Goal: Task Accomplishment & Management: Manage account settings

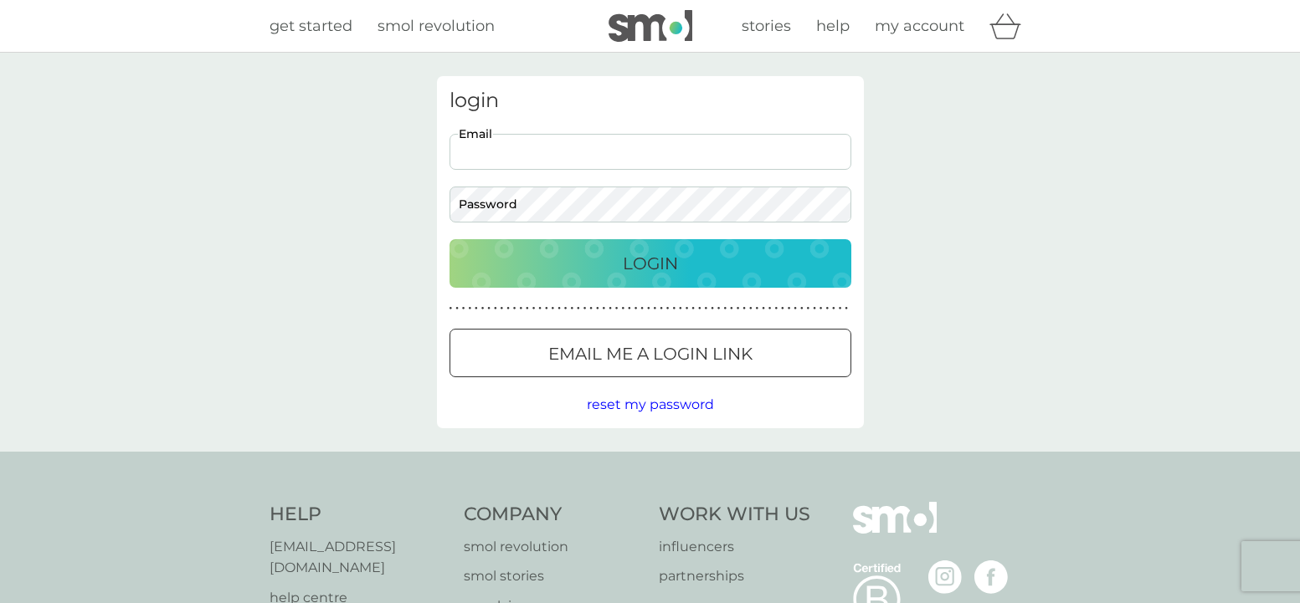
type input "[PERSON_NAME][EMAIL_ADDRESS][DOMAIN_NAME]"
click at [635, 259] on p "Login" at bounding box center [650, 263] width 55 height 27
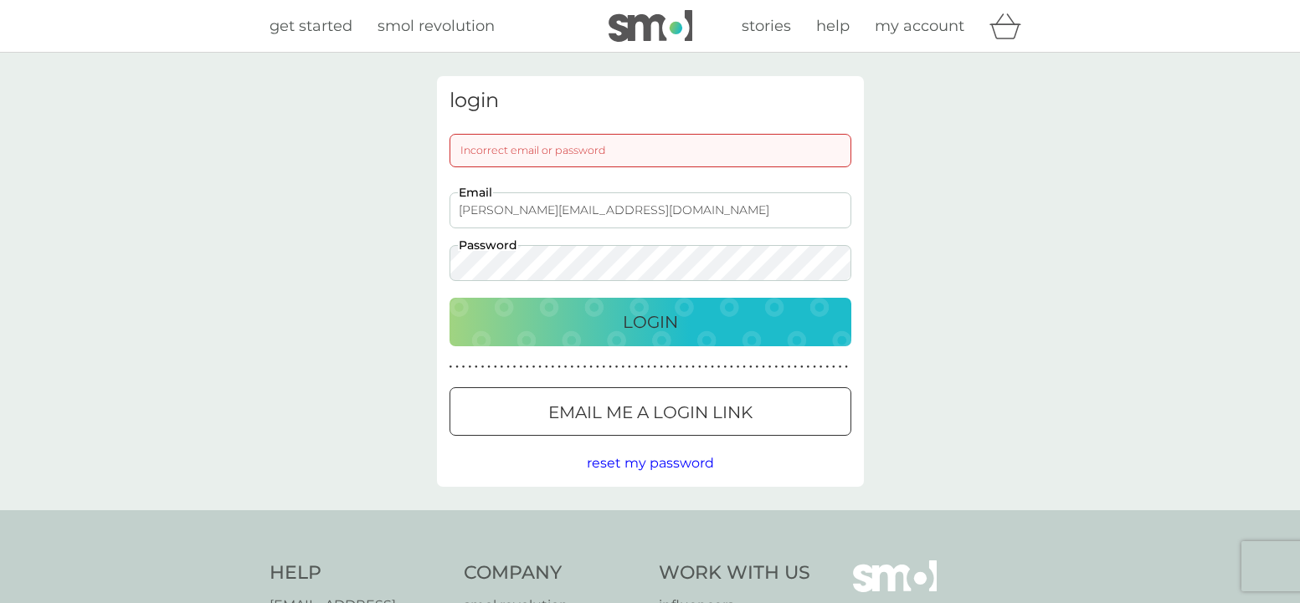
click at [627, 315] on p "Login" at bounding box center [650, 322] width 55 height 27
click at [623, 315] on p "Login" at bounding box center [650, 322] width 55 height 27
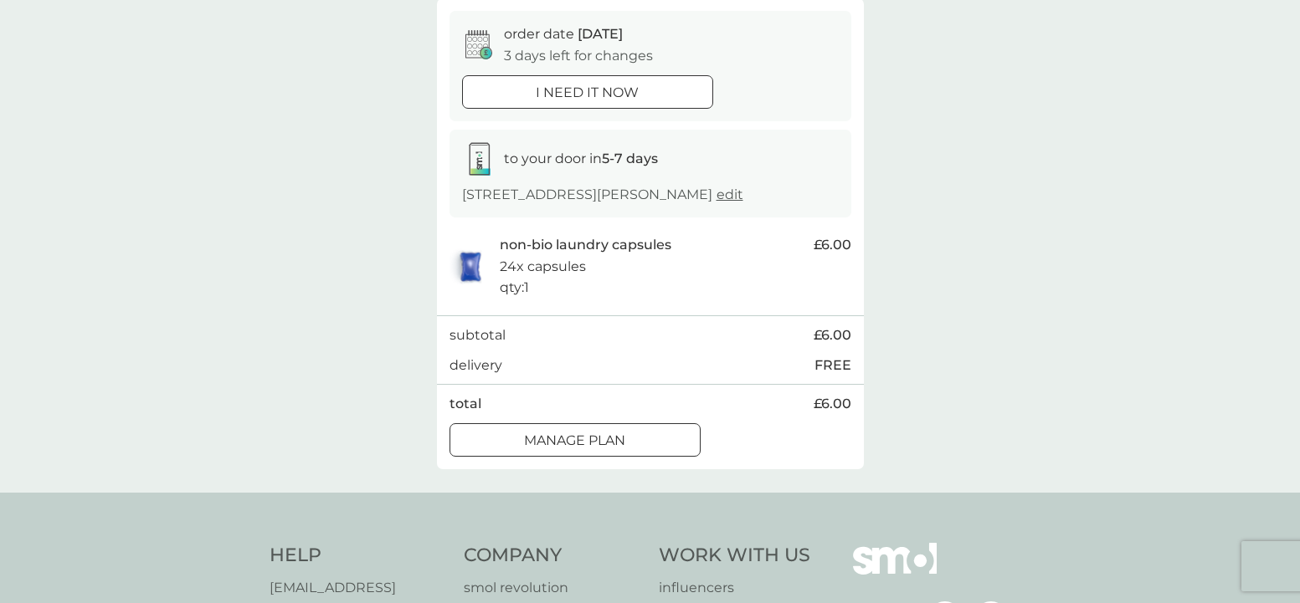
scroll to position [158, 0]
click at [618, 433] on p "Manage plan" at bounding box center [574, 439] width 101 height 22
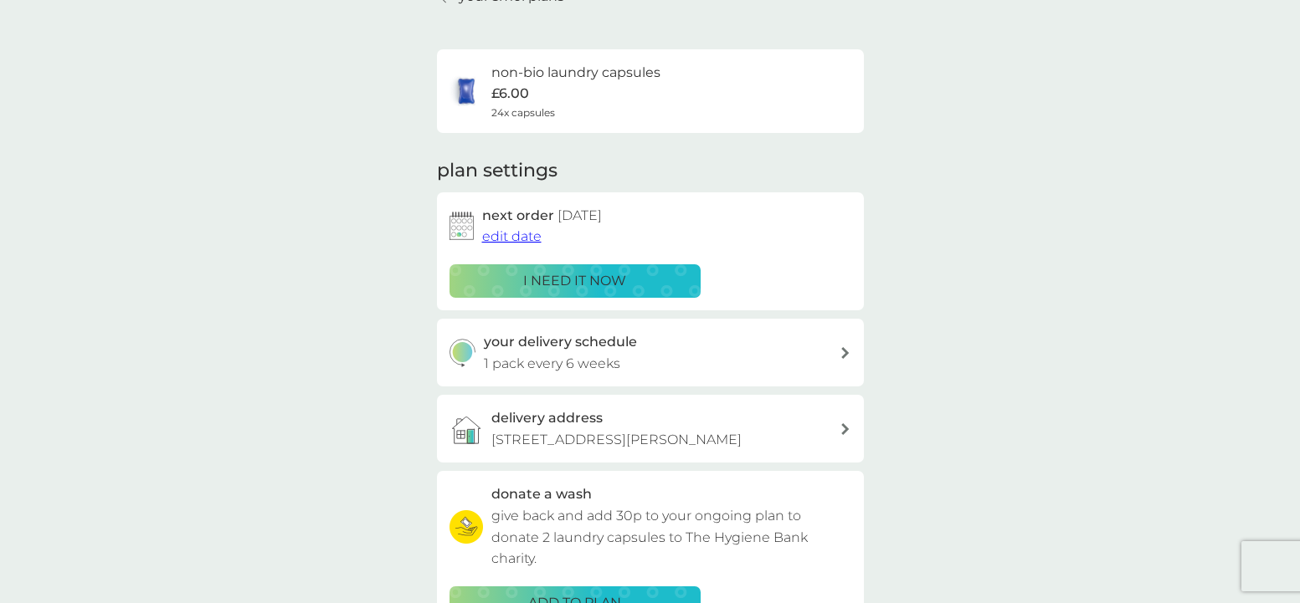
scroll to position [90, 1]
click at [518, 232] on span "edit date" at bounding box center [511, 237] width 59 height 16
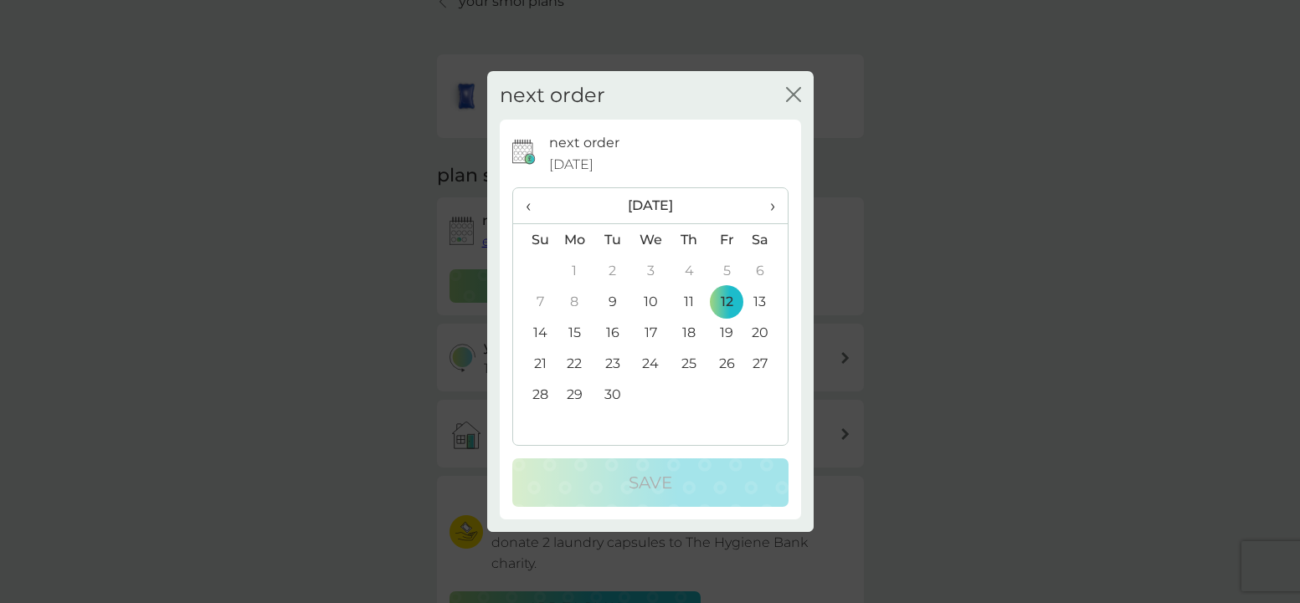
scroll to position [85, 1]
click at [609, 387] on td "30" at bounding box center [612, 394] width 38 height 31
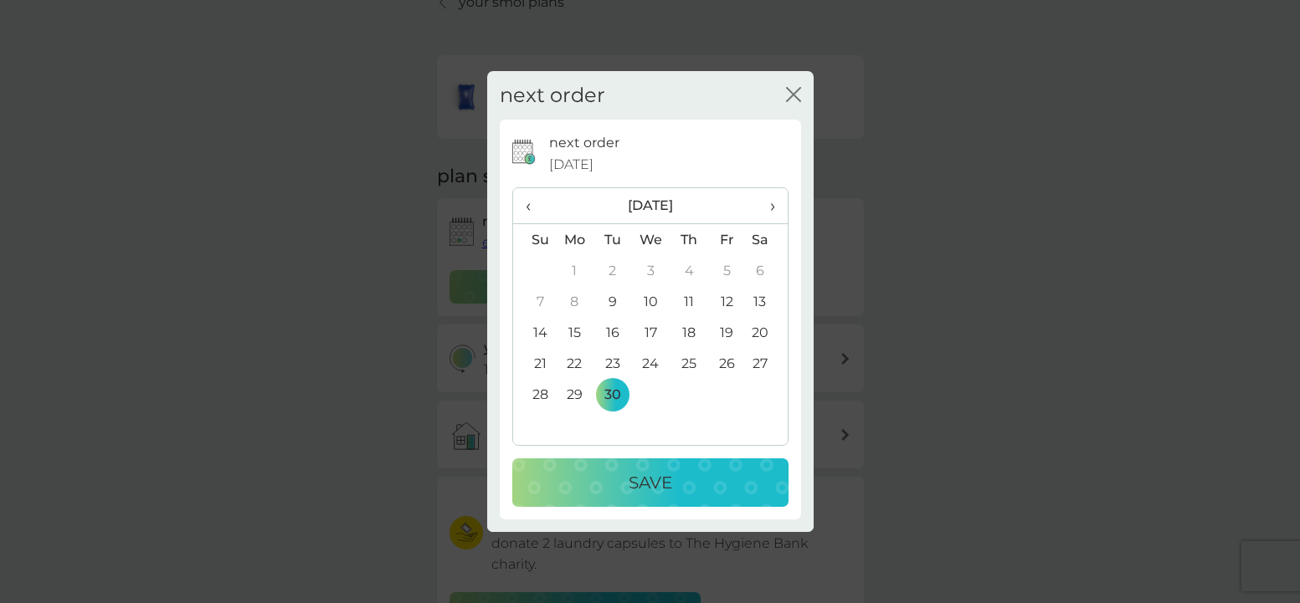
click at [636, 474] on p "Save" at bounding box center [650, 482] width 44 height 27
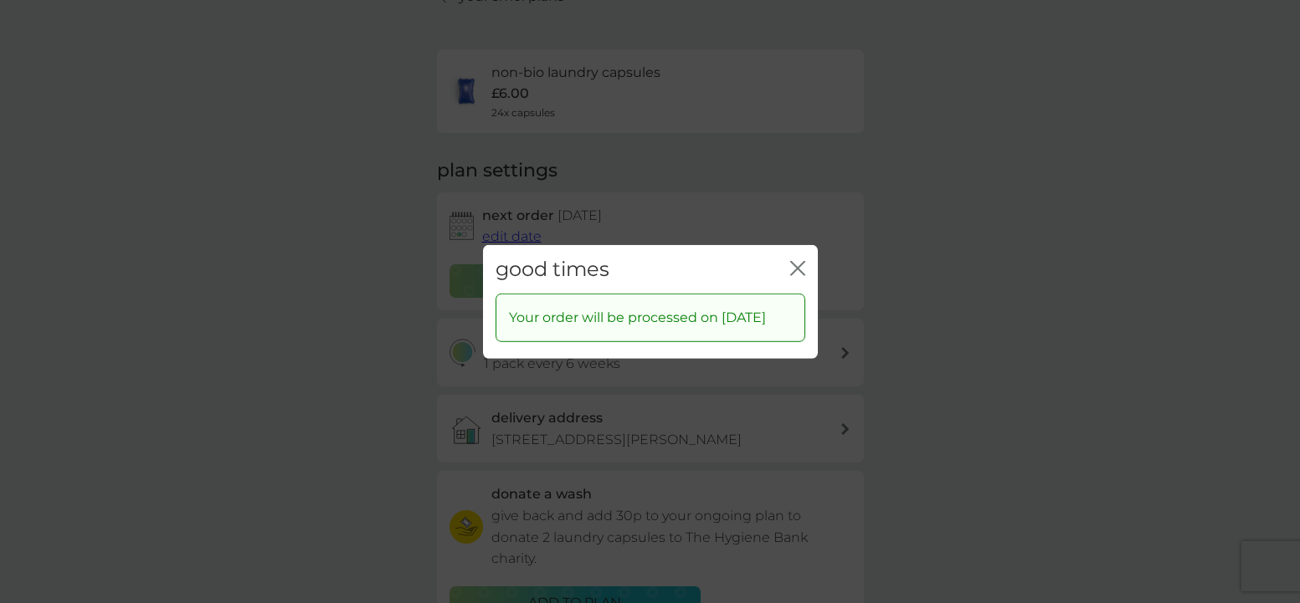
click at [801, 262] on icon "close" at bounding box center [800, 267] width 7 height 13
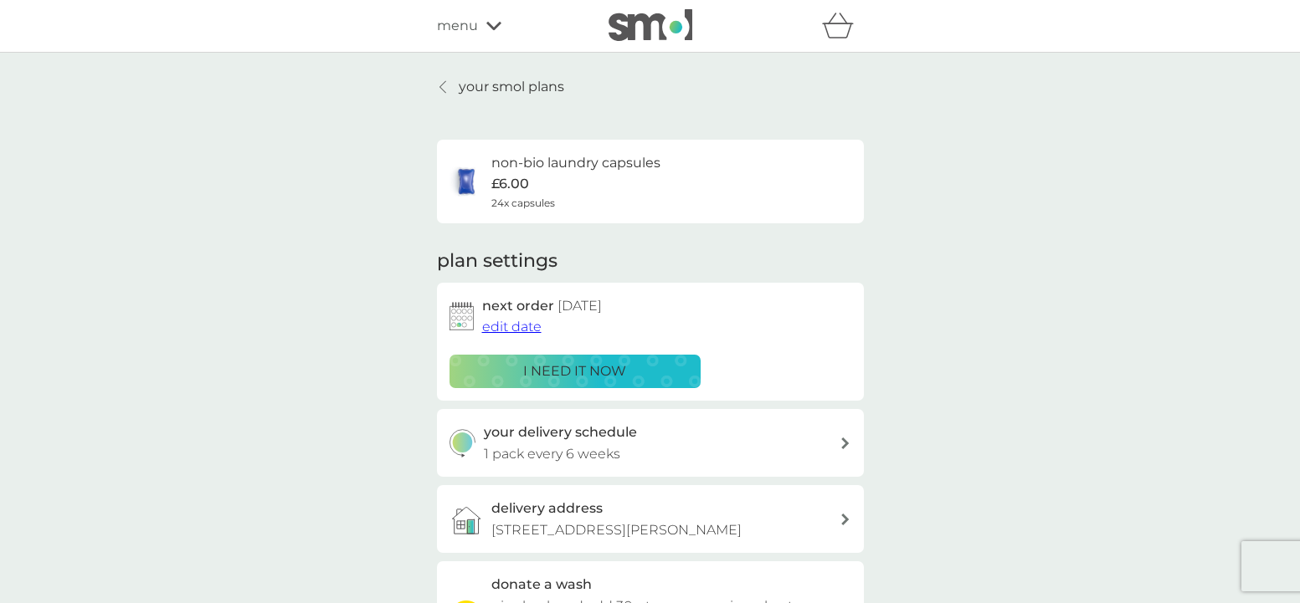
scroll to position [0, 0]
click at [535, 87] on p "your smol plans" at bounding box center [511, 87] width 105 height 22
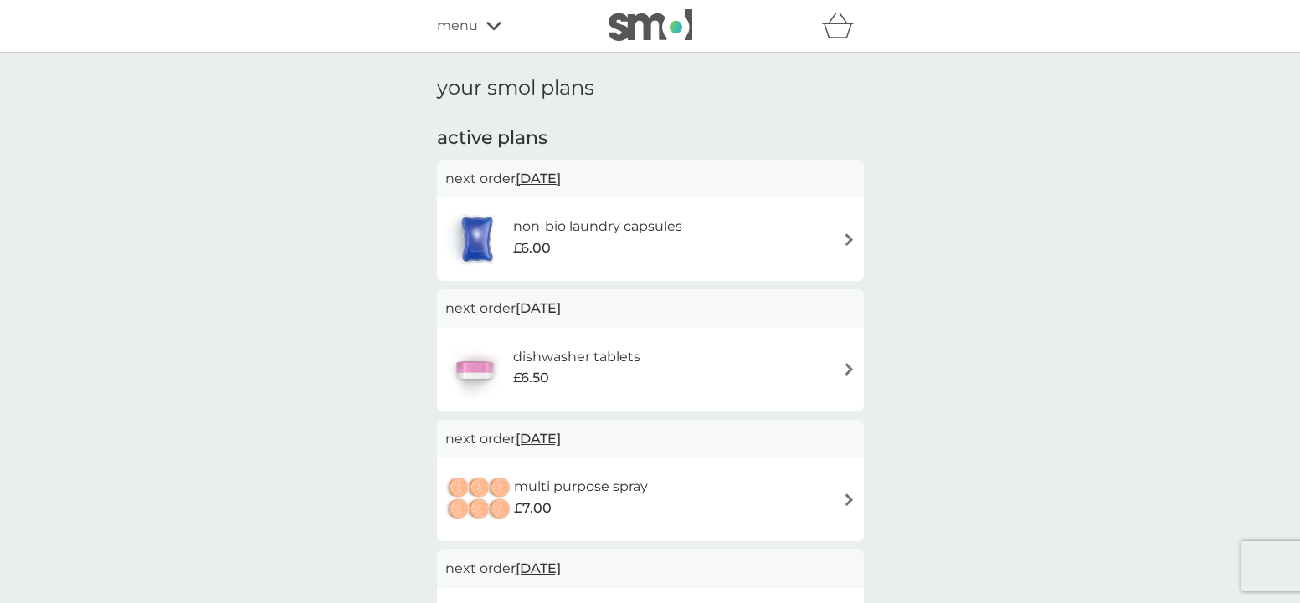
click at [492, 29] on icon at bounding box center [493, 26] width 15 height 8
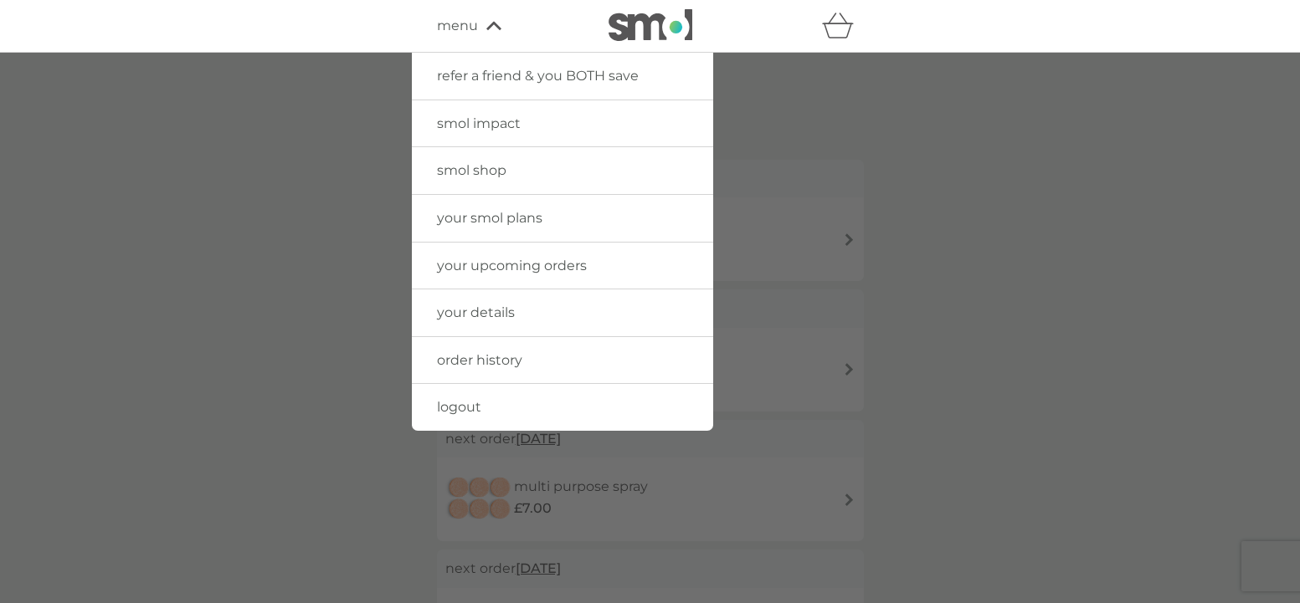
click at [472, 399] on span "logout" at bounding box center [459, 407] width 44 height 16
